Goal: Find specific fact: Find specific page/section

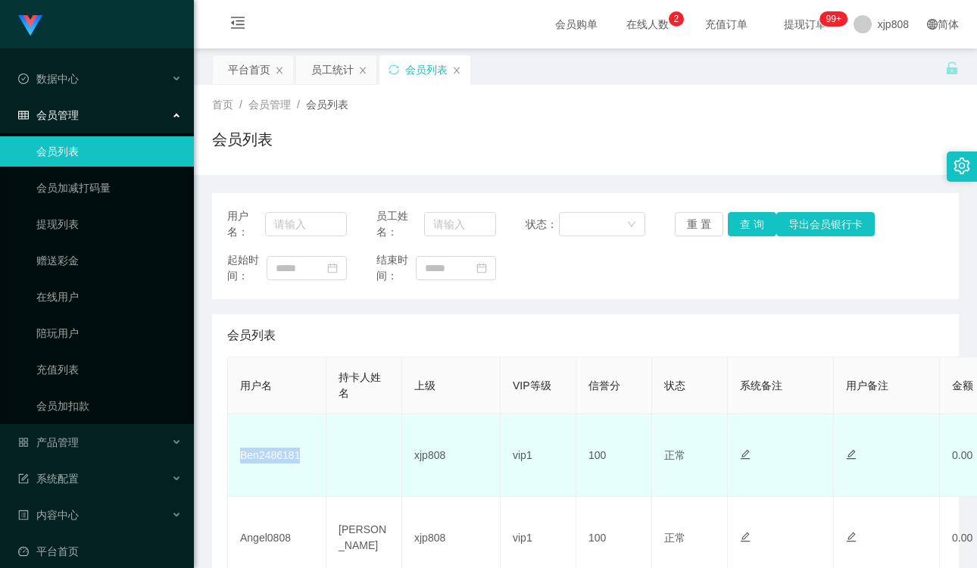
drag, startPoint x: 235, startPoint y: 457, endPoint x: 299, endPoint y: 454, distance: 63.7
click at [299, 454] on td "Ben2486181" at bounding box center [277, 455] width 98 height 83
copy td "Ben2486181"
